Goal: Find specific page/section: Find specific page/section

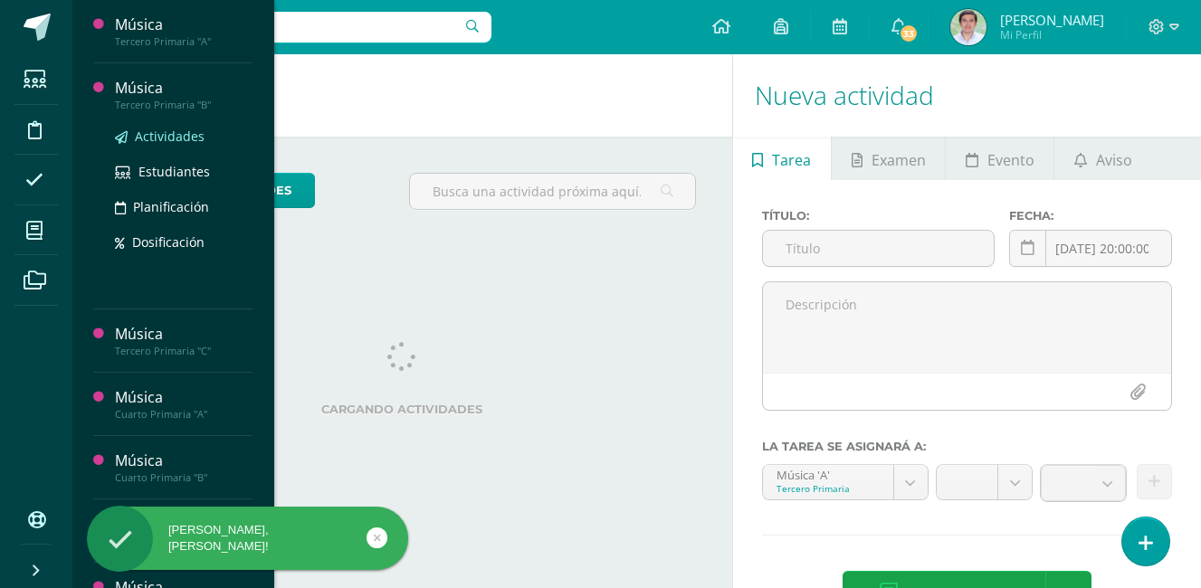
click at [177, 140] on span "Actividades" at bounding box center [170, 136] width 70 height 17
click at [182, 94] on div "Música" at bounding box center [184, 88] width 138 height 21
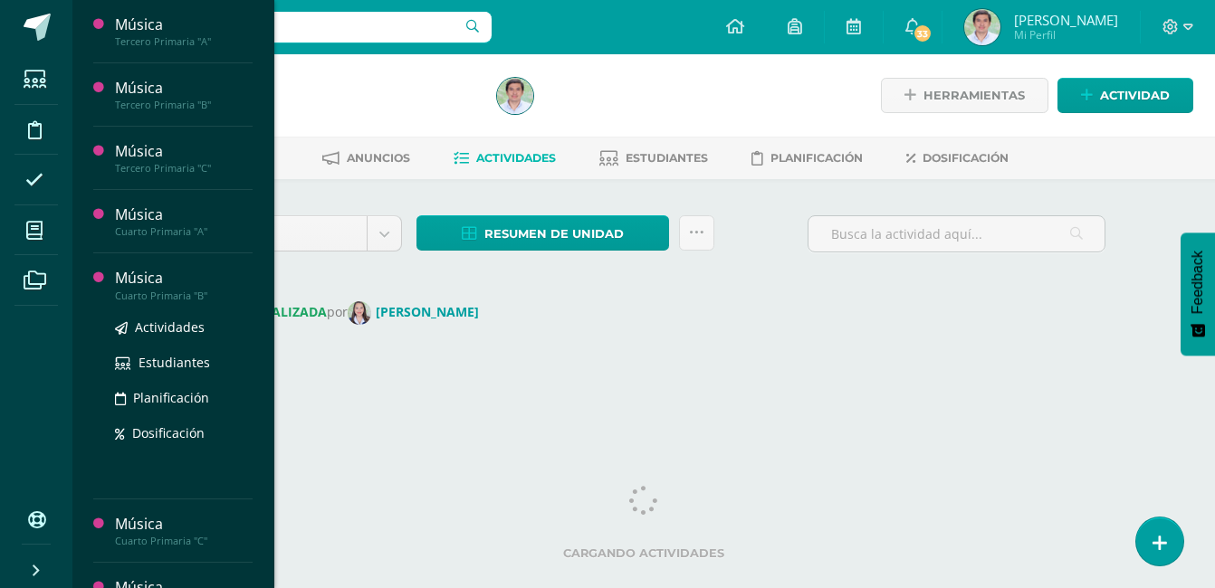
click at [175, 303] on div "Actividades Estudiantes Planificación Dosificación" at bounding box center [184, 393] width 138 height 183
drag, startPoint x: 175, startPoint y: 303, endPoint x: 187, endPoint y: 297, distance: 14.2
click at [187, 297] on div "Cuarto Primaria "B"" at bounding box center [184, 296] width 138 height 13
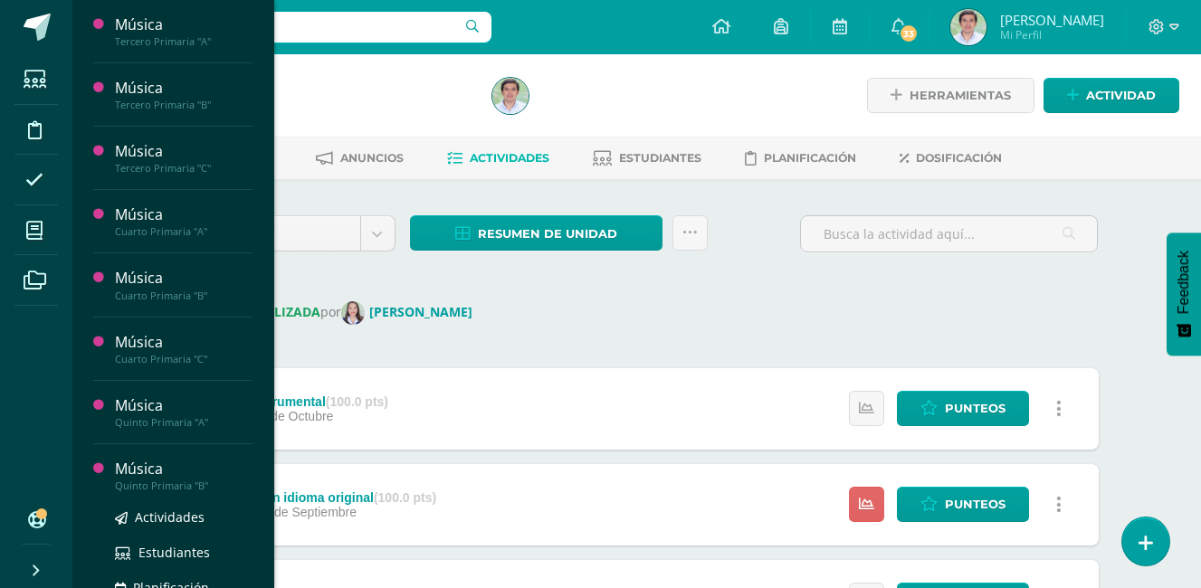
click at [181, 485] on div "Quinto Primaria "B"" at bounding box center [184, 486] width 138 height 13
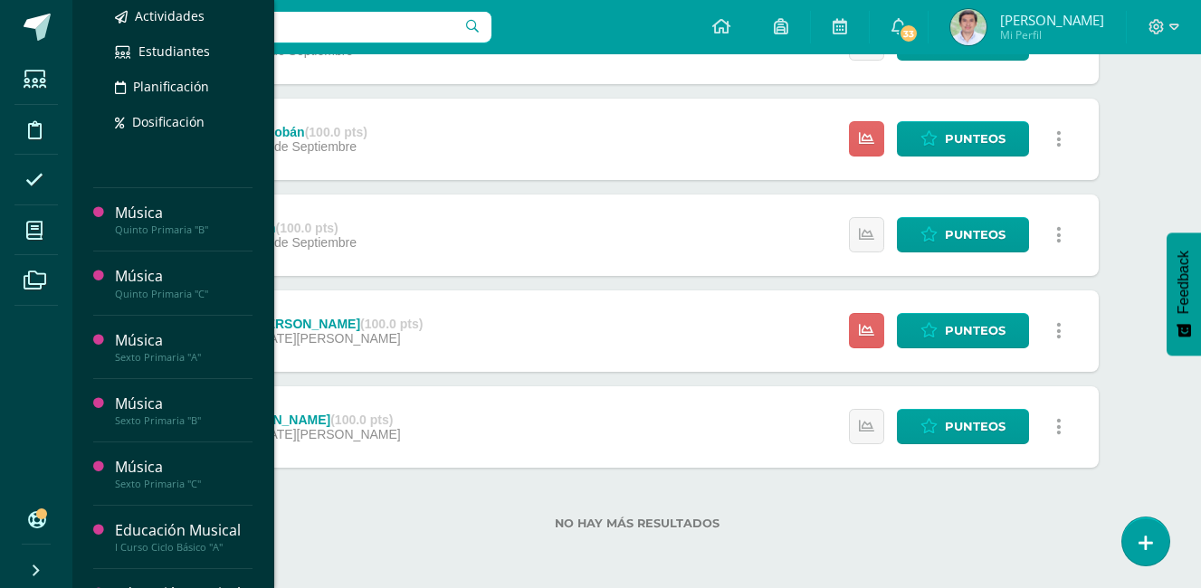
scroll to position [453, 0]
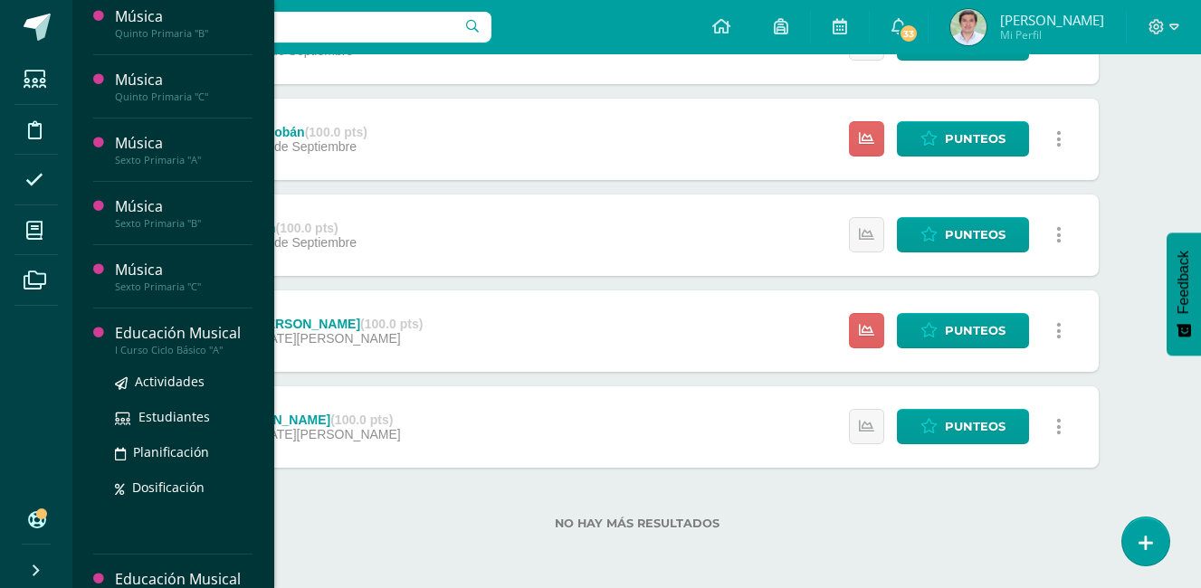
click at [163, 355] on div "I Curso Ciclo Básico "A"" at bounding box center [184, 350] width 138 height 13
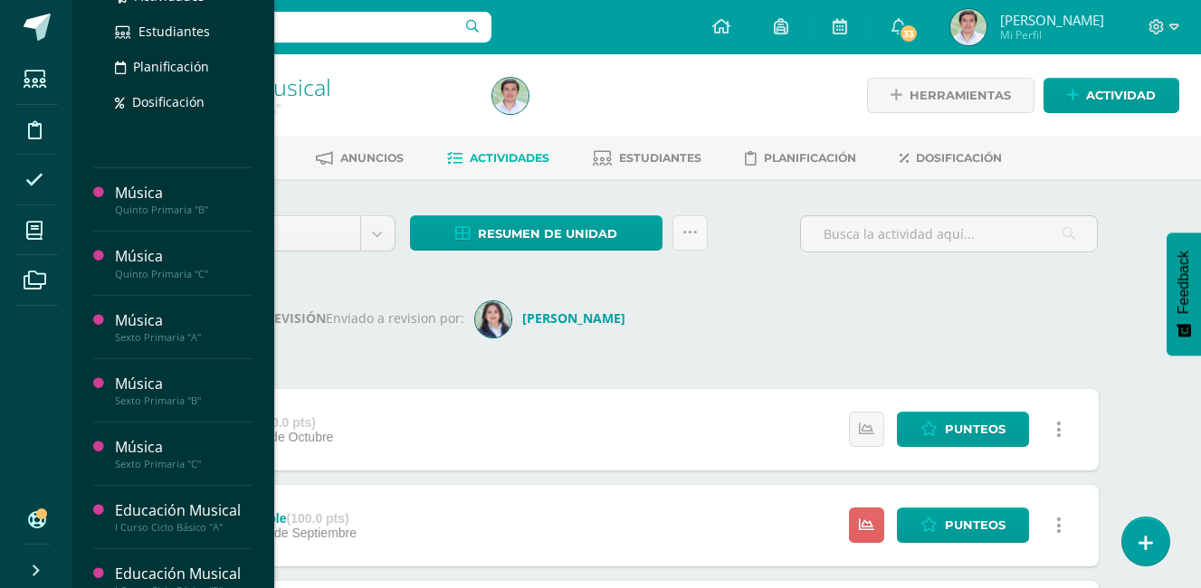
scroll to position [495, 0]
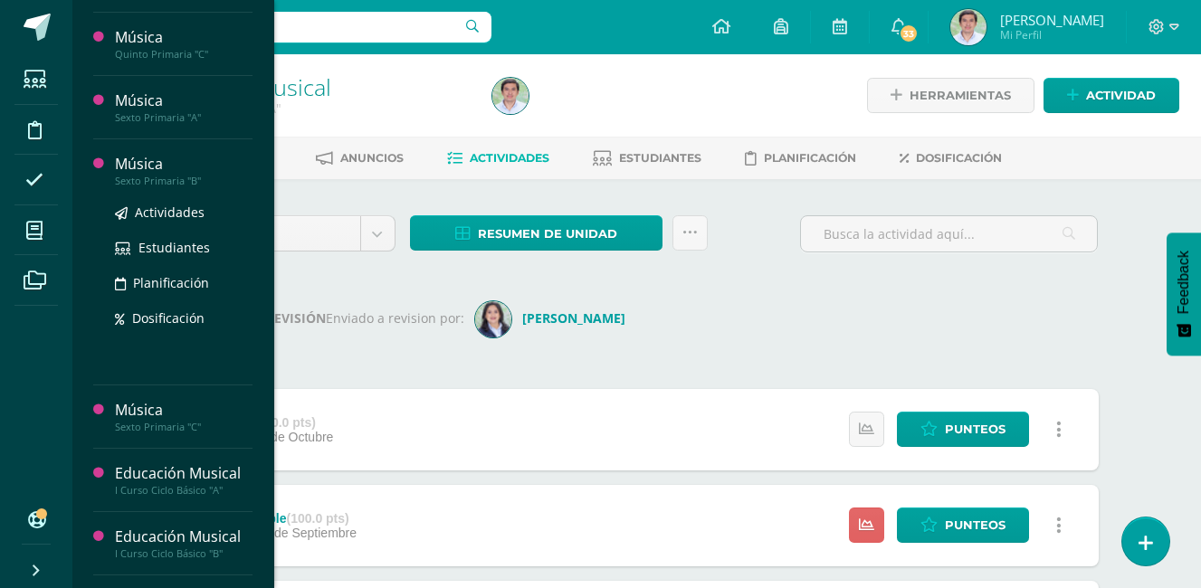
click at [168, 175] on div "Sexto Primaria "B"" at bounding box center [184, 181] width 138 height 13
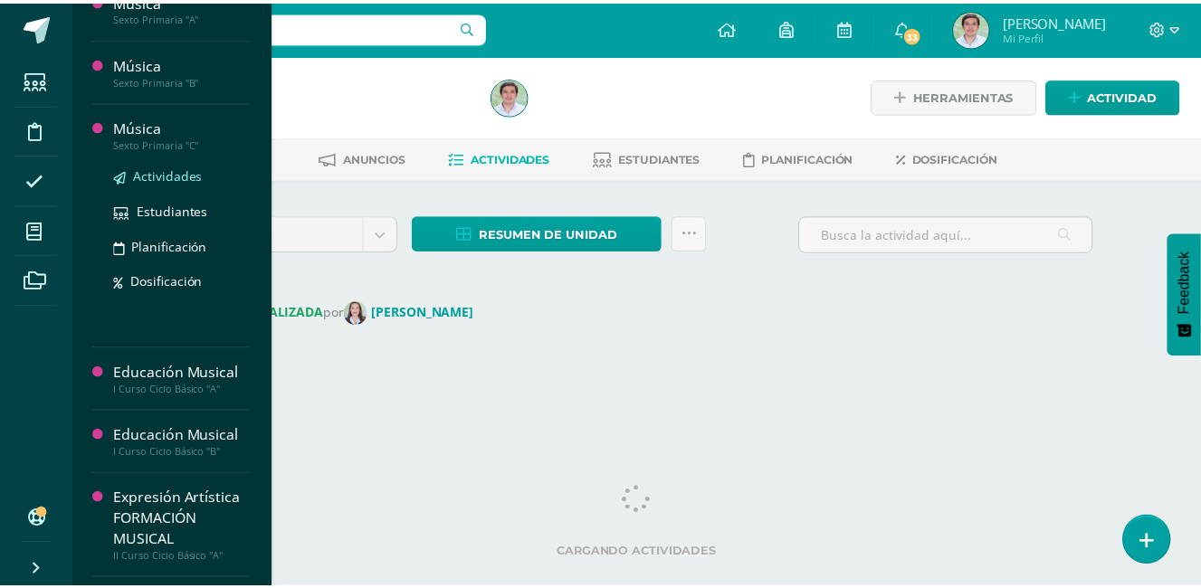
scroll to position [604, 0]
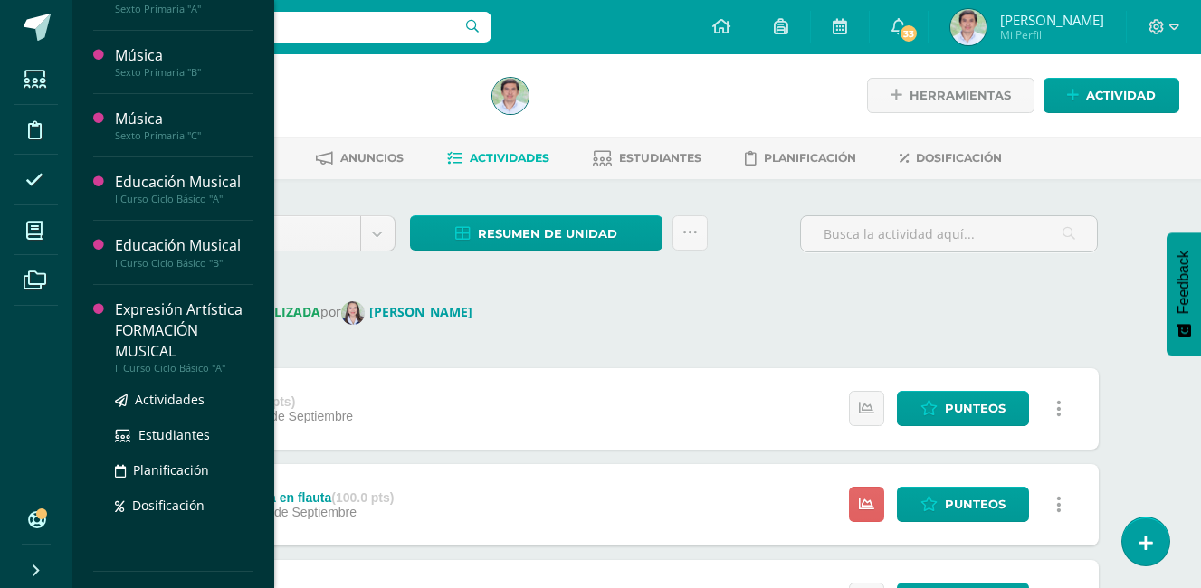
click at [194, 352] on div "Expresión Artística FORMACIÓN MUSICAL" at bounding box center [184, 331] width 138 height 62
